Goal: Information Seeking & Learning: Learn about a topic

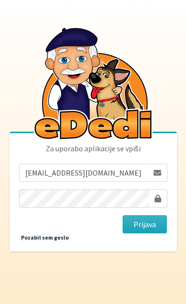
type input "ziga.dobnikar@protonmail.com"
click at [145, 233] on button "Prijava" at bounding box center [145, 224] width 45 height 18
click at [146, 233] on button "Prijava" at bounding box center [145, 224] width 45 height 18
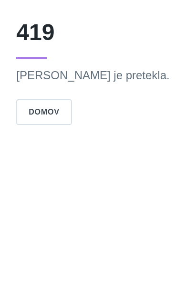
click at [72, 109] on button "Domov" at bounding box center [43, 112] width 55 height 26
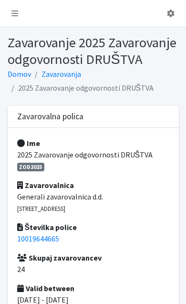
click at [7, 15] on link at bounding box center [15, 13] width 22 height 19
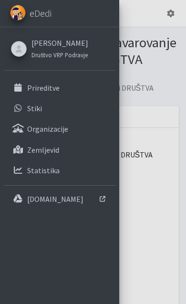
click at [69, 87] on link "Prireditve" at bounding box center [60, 87] width 112 height 19
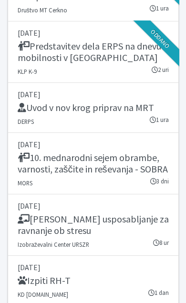
scroll to position [1865, 0]
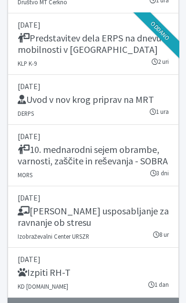
click at [27, 144] on div "10. mednarodni sejem obrambe, varnosti, zaščite in reševanja - SOBRA" at bounding box center [93, 156] width 151 height 25
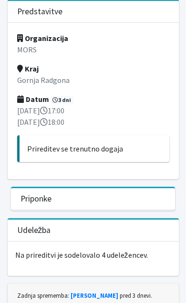
scroll to position [95, 0]
